Goal: Task Accomplishment & Management: Complete application form

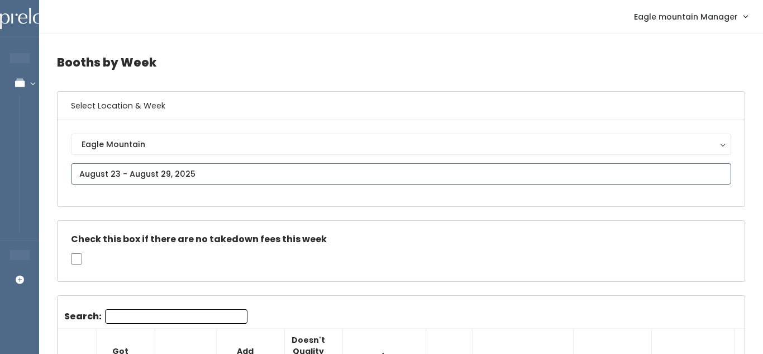
click at [156, 174] on input "text" at bounding box center [401, 173] width 661 height 21
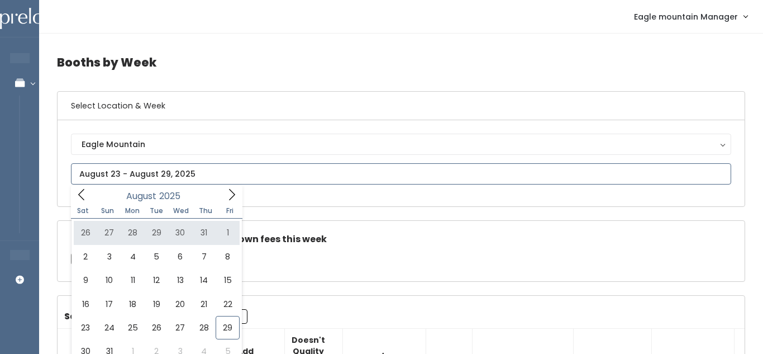
click at [233, 193] on icon at bounding box center [232, 194] width 12 height 12
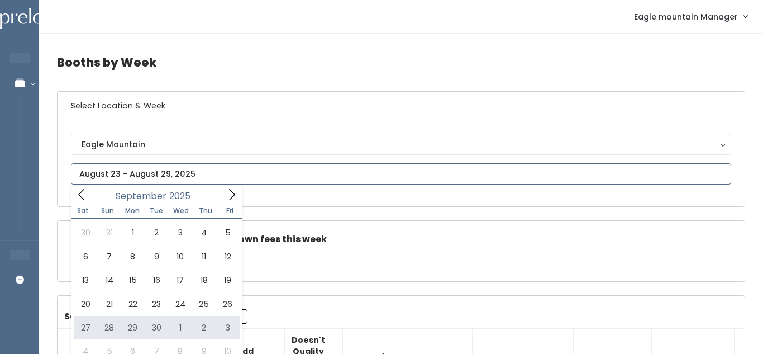
type input "September 27 to October 3"
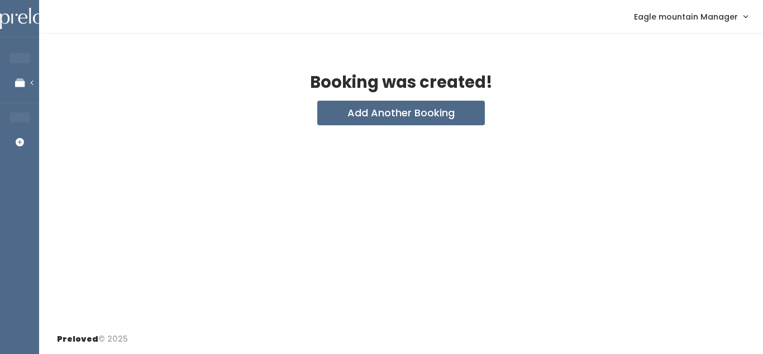
click at [349, 126] on div "Booking was created! Add Another Booking" at bounding box center [401, 179] width 724 height 291
click at [350, 114] on button "Add Another Booking" at bounding box center [401, 113] width 168 height 25
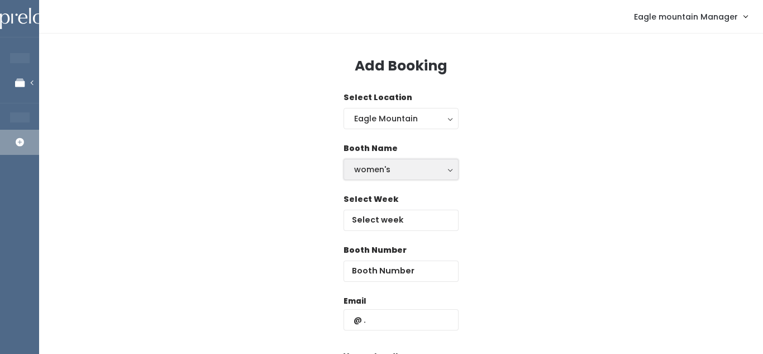
click at [369, 177] on button "women's" at bounding box center [401, 169] width 115 height 21
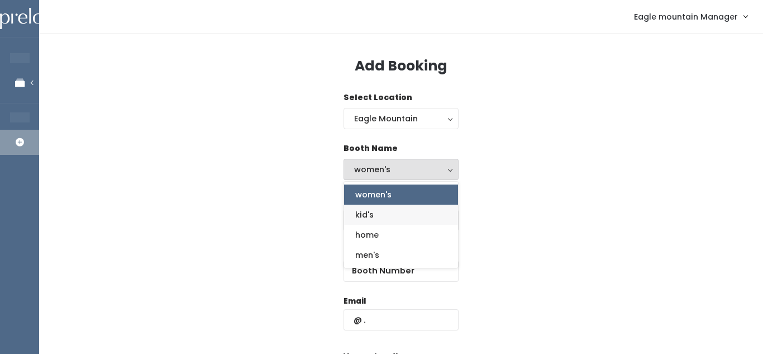
click at [354, 210] on link "kid's" at bounding box center [401, 215] width 114 height 20
select select "kids"
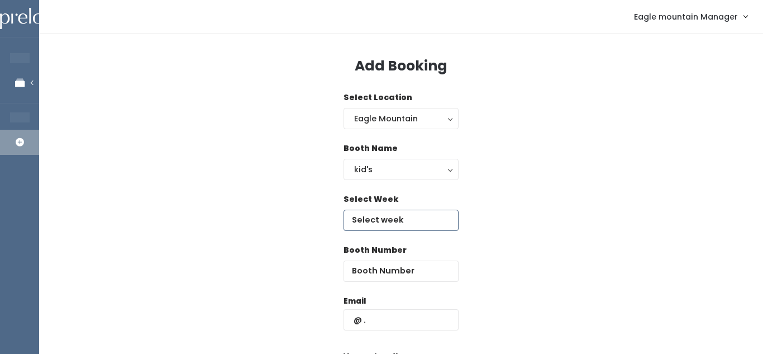
click at [357, 214] on input "text" at bounding box center [401, 220] width 115 height 21
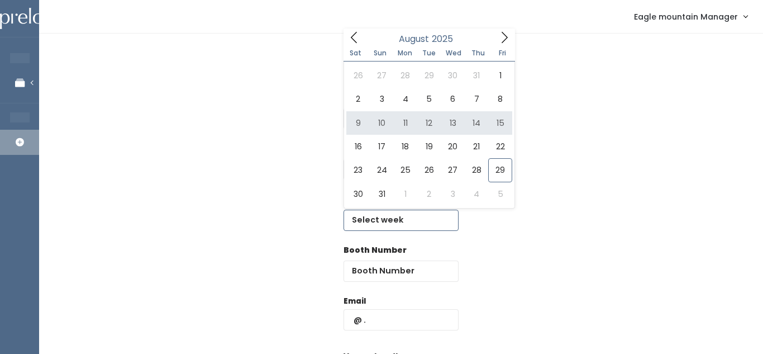
click at [508, 33] on icon at bounding box center [505, 37] width 12 height 12
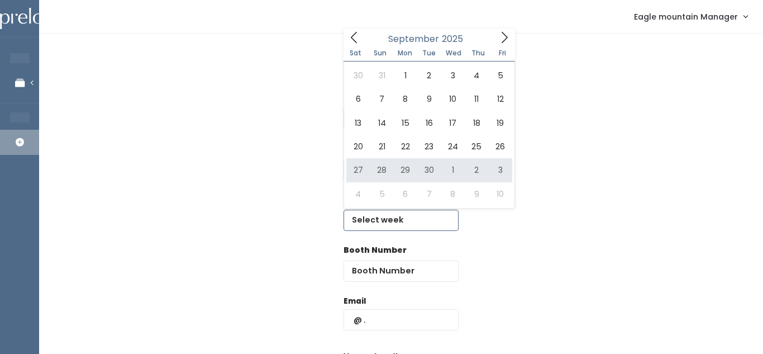
type input "September 27 to October 3"
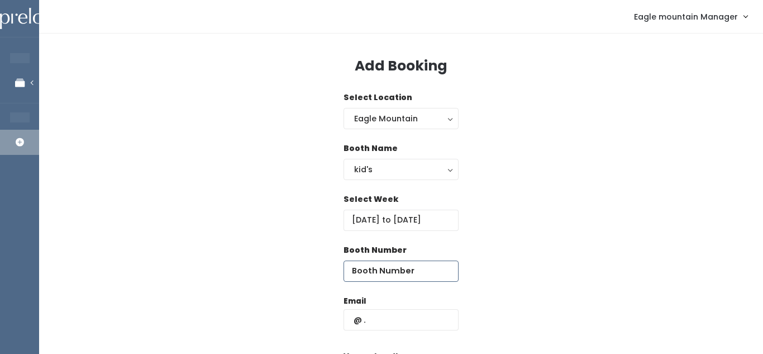
click at [371, 264] on input "number" at bounding box center [401, 270] width 115 height 21
type input "12"
click at [370, 318] on input "text" at bounding box center [401, 319] width 115 height 21
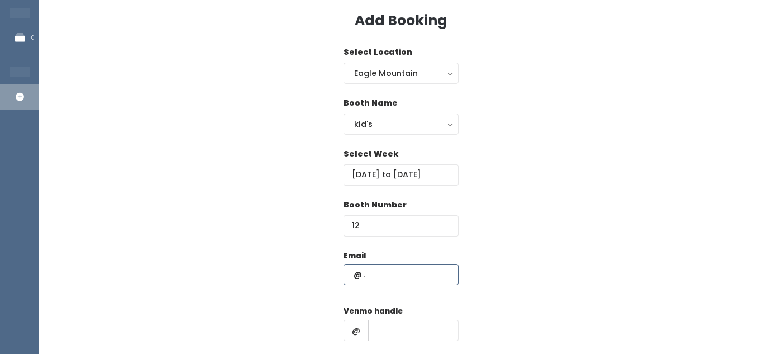
scroll to position [49, 0]
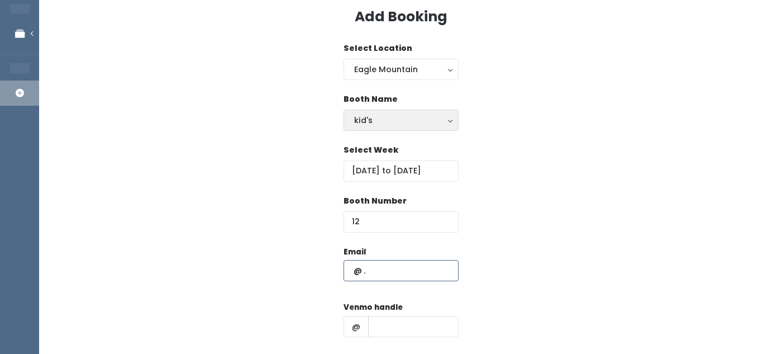
paste input "Kiwi7204@aol.com"
type input "Kiwi7204@aol.com"
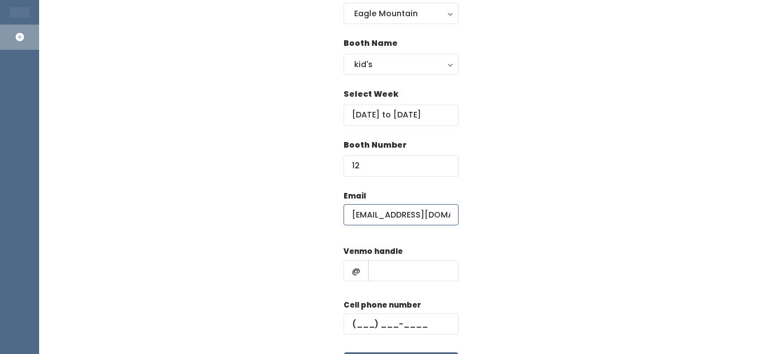
scroll to position [112, 0]
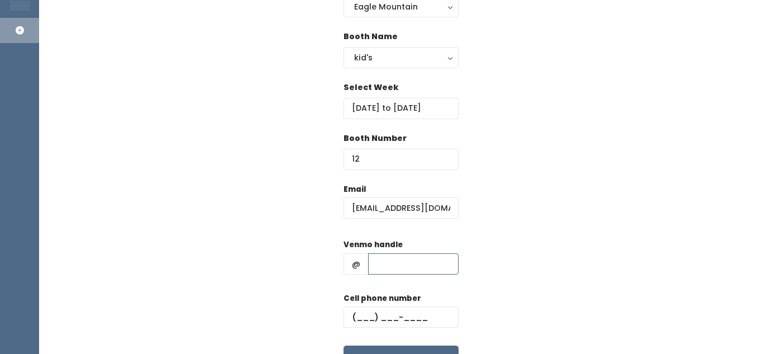
click at [403, 263] on input "text" at bounding box center [413, 263] width 91 height 21
paste input "@Kayle-Wilds"
type input "@Kayle-Wilds"
click at [366, 316] on input "text" at bounding box center [401, 316] width 115 height 21
paste input "(910) 723-1152"
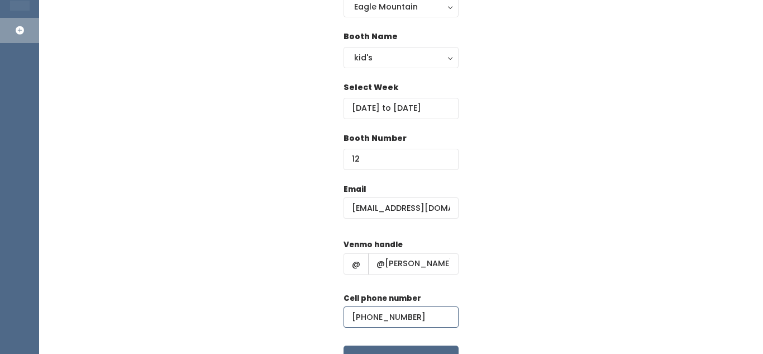
type input "(910) 723-1152"
click at [473, 298] on div "Email Kiwi7204@aol.com Venmo handle @ @Kayle-Wilds Cell phone number (910) 723-…" at bounding box center [401, 281] width 689 height 197
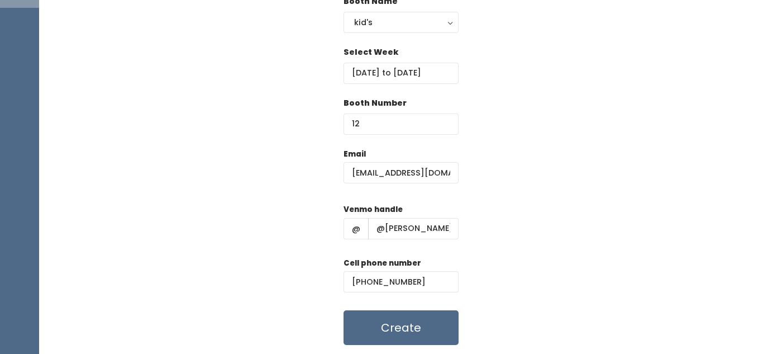
scroll to position [154, 0]
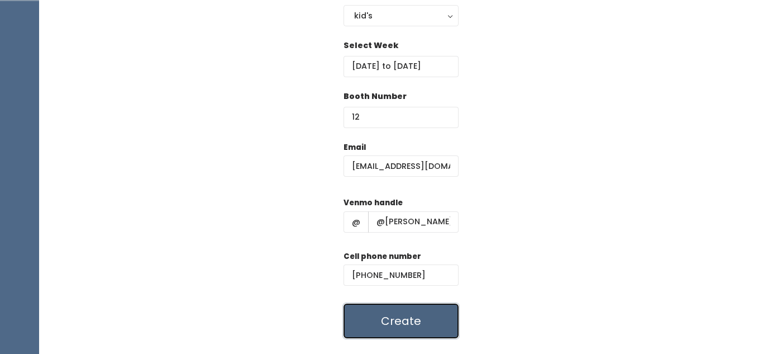
click at [442, 316] on button "Create" at bounding box center [401, 320] width 115 height 35
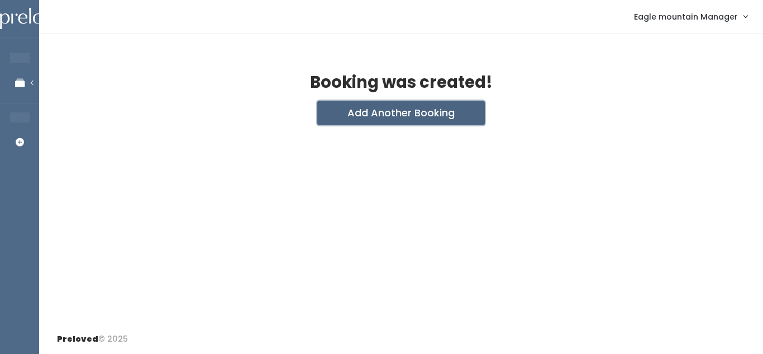
click at [401, 121] on button "Add Another Booking" at bounding box center [401, 113] width 168 height 25
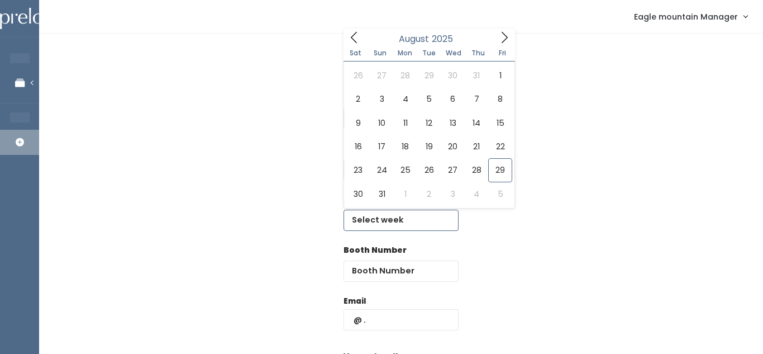
click at [389, 217] on input "text" at bounding box center [401, 220] width 115 height 21
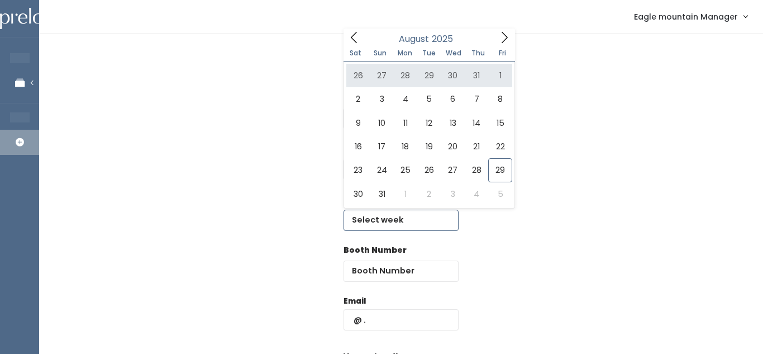
click at [505, 34] on icon at bounding box center [505, 37] width 6 height 11
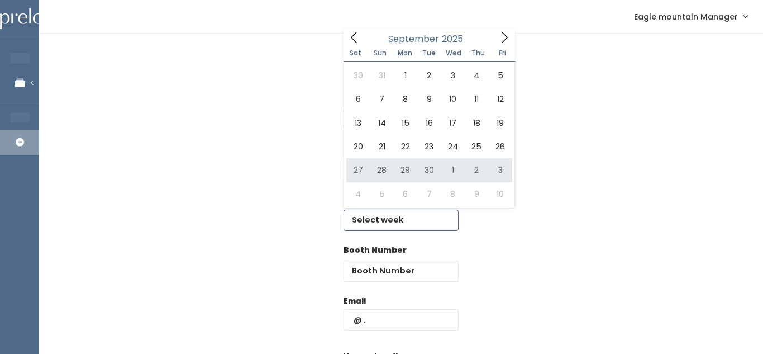
type input "September 27 to October 3"
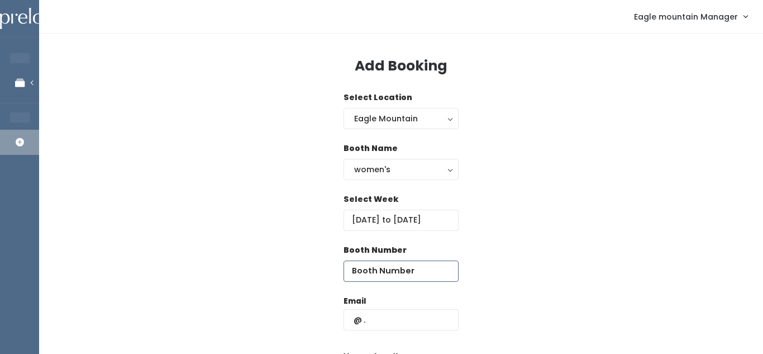
click at [380, 268] on input "number" at bounding box center [401, 270] width 115 height 21
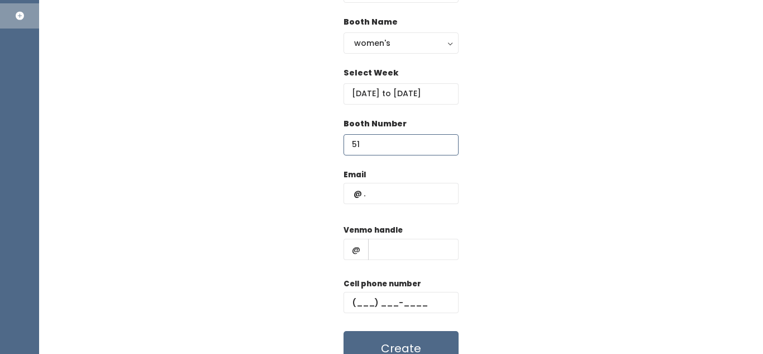
scroll to position [127, 0]
type input "51"
click at [393, 195] on input "text" at bounding box center [401, 192] width 115 height 21
paste input "Kiwi7204@aol.com"
type input "Kiwi7204@aol.com"
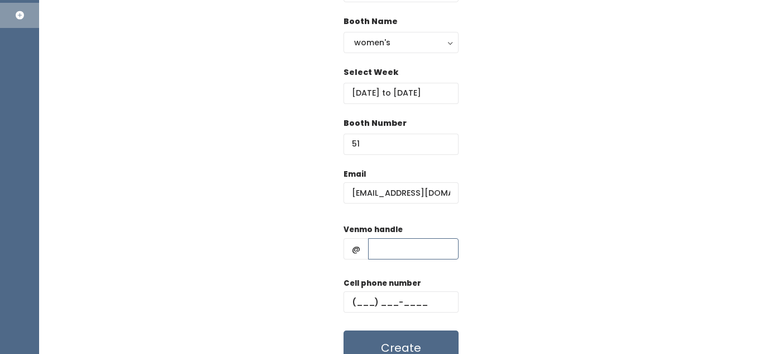
click at [393, 258] on input "text" at bounding box center [413, 248] width 91 height 21
paste input "@Kayle-Wilds"
type input "@Kayle-Wilds"
click at [361, 297] on input "text" at bounding box center [401, 301] width 115 height 21
paste input "(910) 723-1152"
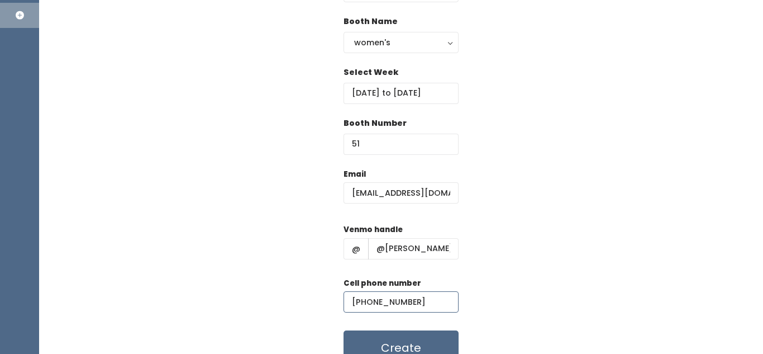
type input "(910) 723-1152"
click at [482, 225] on div "Email Kiwi7204@aol.com Venmo handle @ @Kayle-Wilds Cell phone number (910) 723-…" at bounding box center [401, 266] width 689 height 197
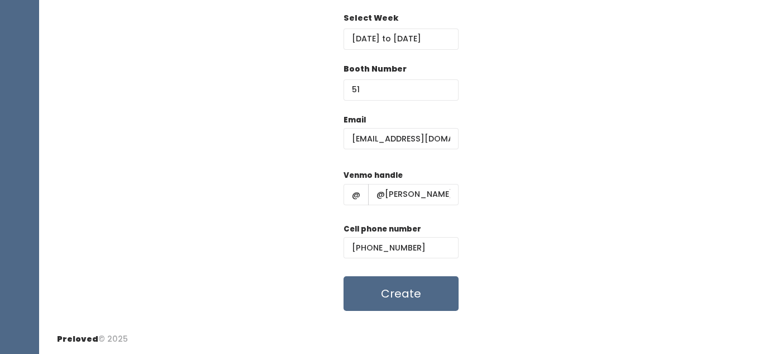
scroll to position [181, 0]
click at [421, 283] on button "Create" at bounding box center [401, 294] width 115 height 35
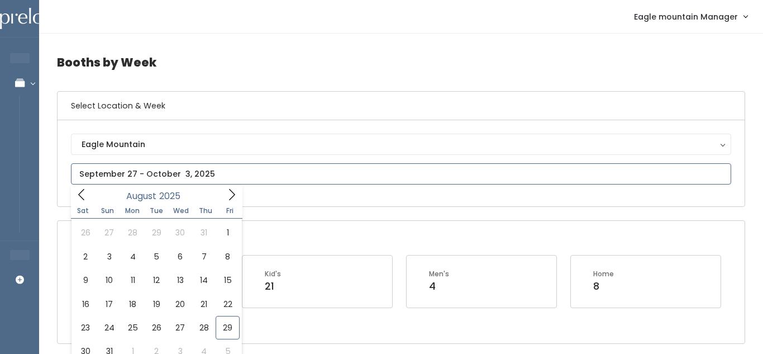
click at [300, 178] on input "text" at bounding box center [401, 173] width 661 height 21
type input "August 30 to September 5"
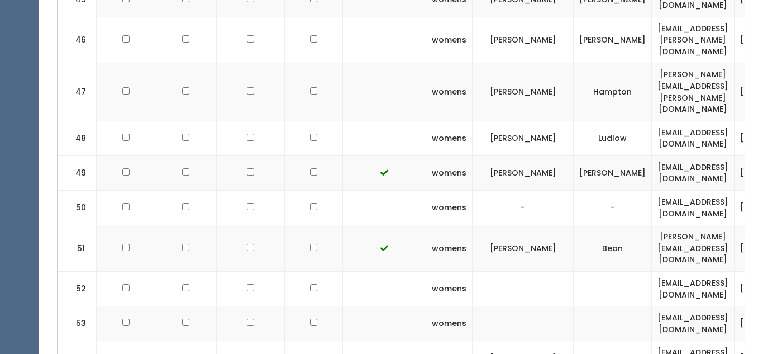
scroll to position [2111, 0]
